Goal: Check status

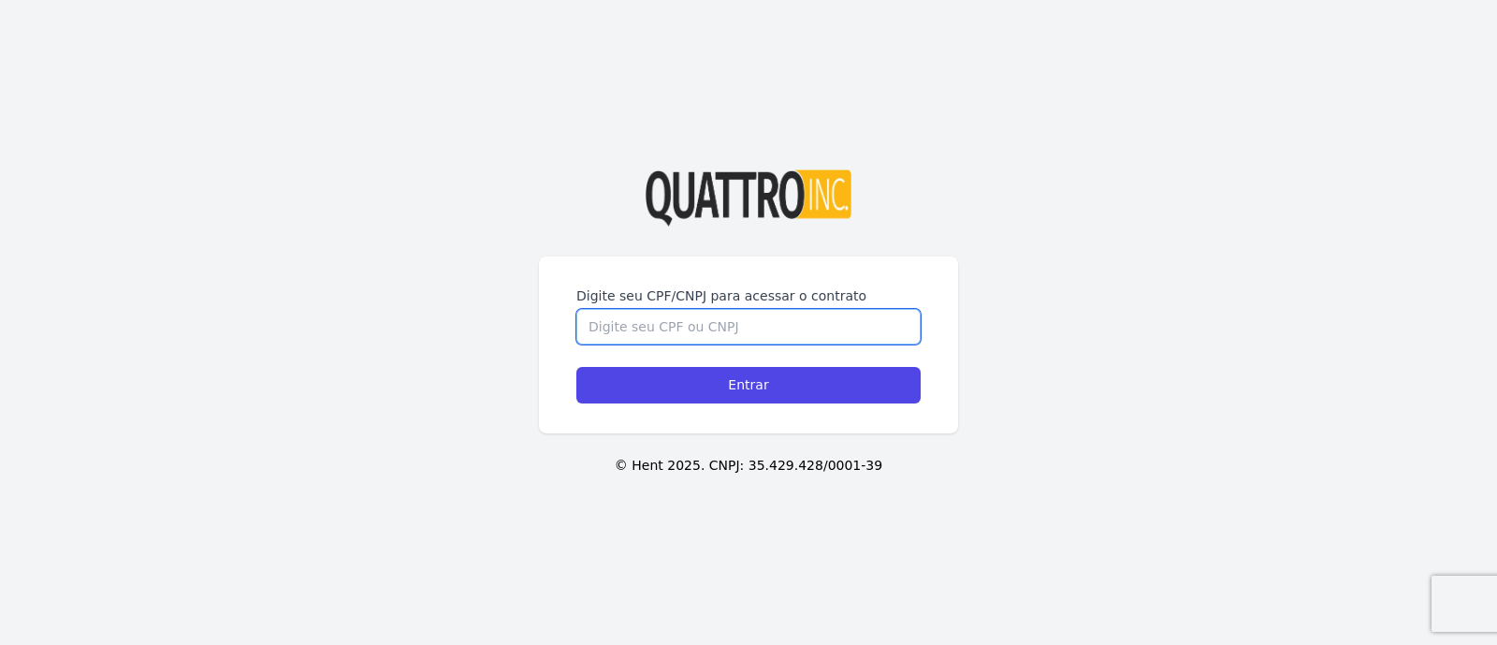
click at [659, 335] on input "Digite seu CPF/CNPJ para acessar o contrato" at bounding box center [748, 327] width 344 height 36
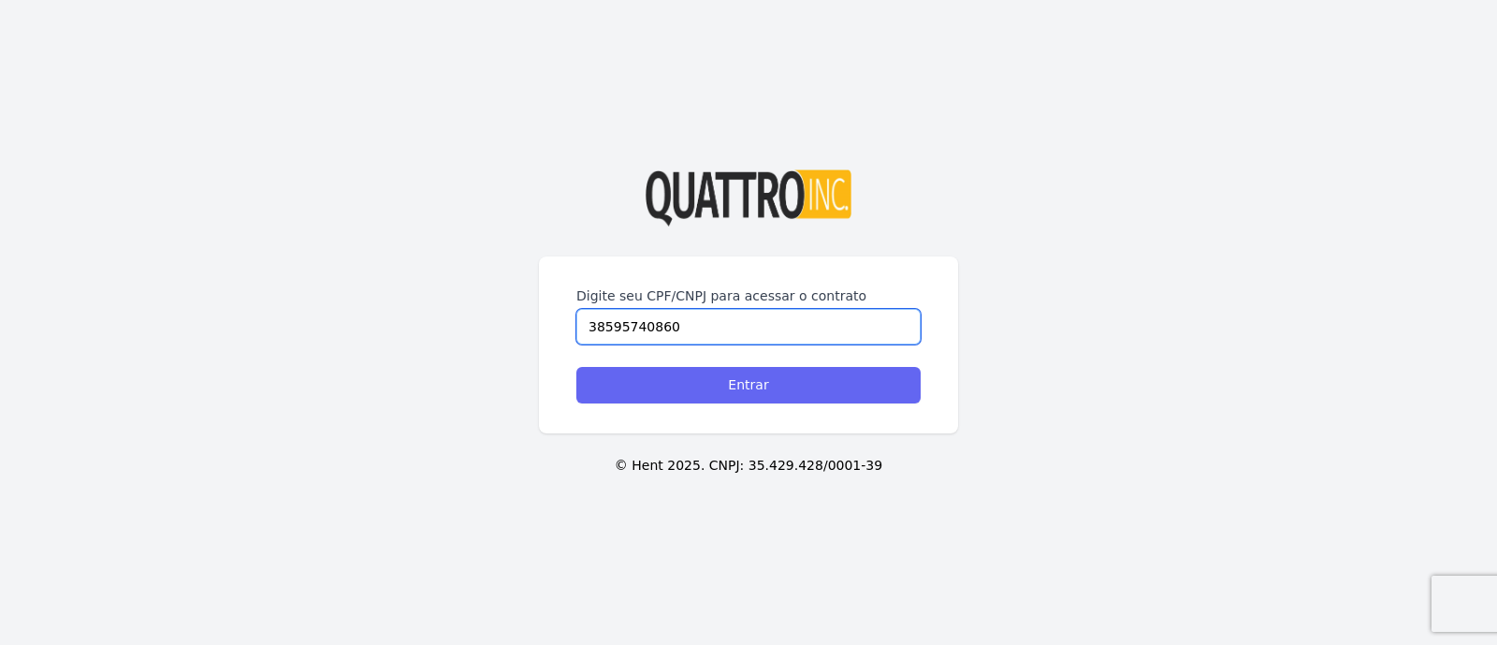
type input "38595740860"
click at [702, 381] on input "Entrar" at bounding box center [748, 385] width 344 height 36
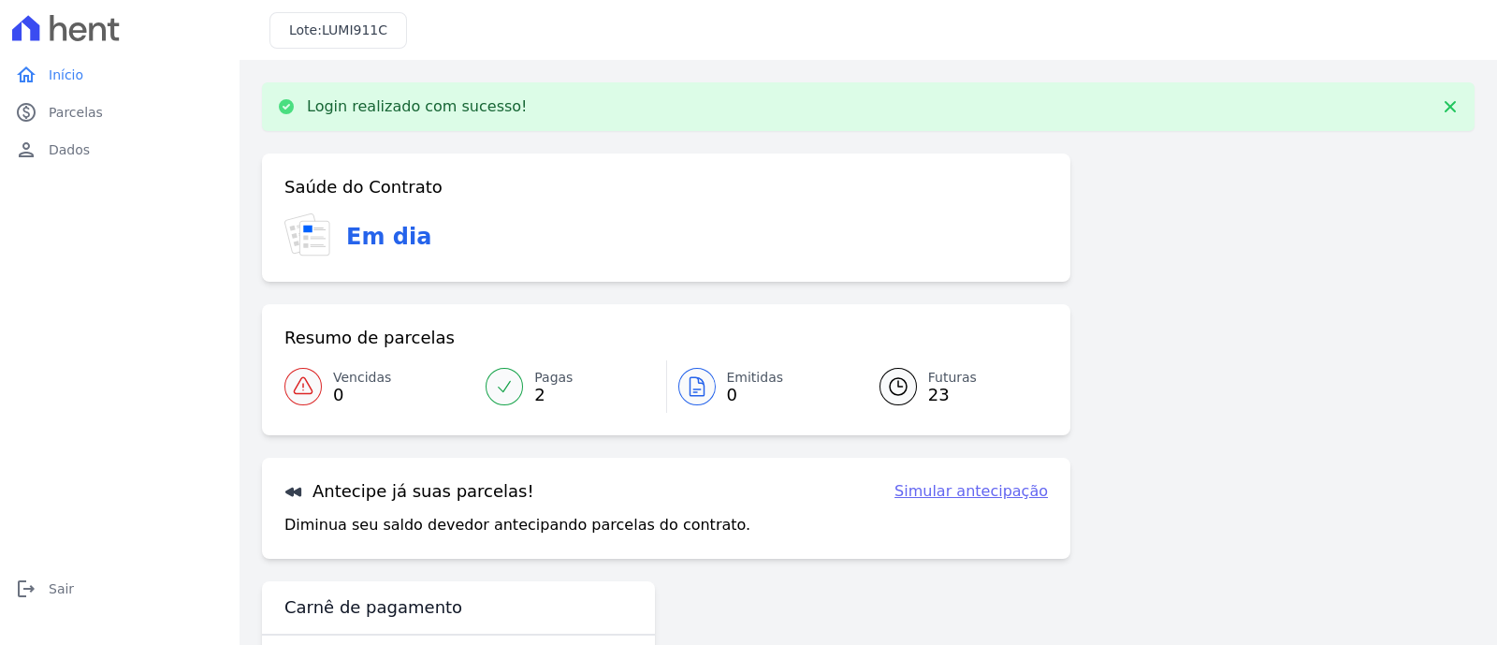
click at [515, 399] on link "Pagas 2" at bounding box center [569, 386] width 191 height 52
